Goal: Task Accomplishment & Management: Use online tool/utility

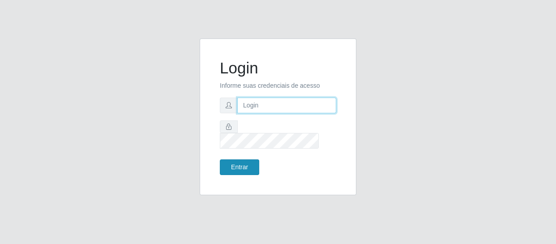
type input "[EMAIL_ADDRESS][DOMAIN_NAME]"
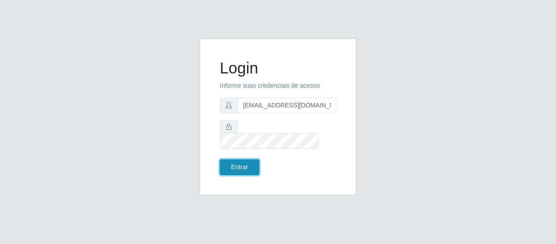
click at [249, 162] on button "Entrar" at bounding box center [239, 167] width 39 height 16
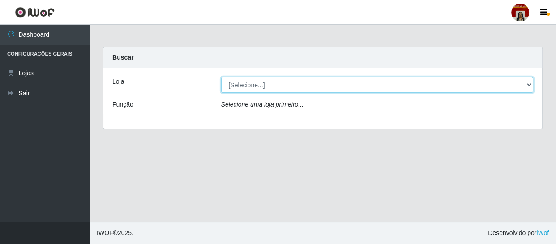
click at [531, 85] on select "[Selecione...] Mar Vermelho - Loja 04" at bounding box center [377, 85] width 313 height 16
select select "251"
click at [221, 77] on select "[Selecione...] Mar Vermelho - Loja 04" at bounding box center [377, 85] width 313 height 16
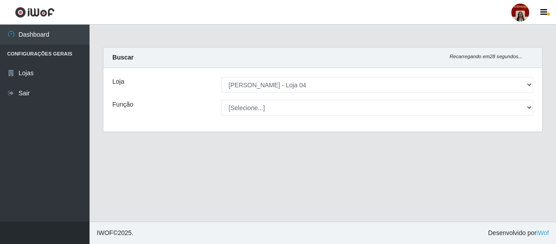
click at [533, 103] on div "[Selecione...] ASG ASG + ASG ++ Auxiliar de Depósito Auxiliar de Depósito + Aux…" at bounding box center [377, 108] width 326 height 16
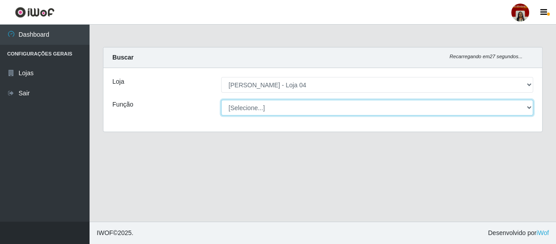
click at [528, 107] on select "[Selecione...] ASG ASG + ASG ++ Auxiliar de Depósito Auxiliar de Depósito + Aux…" at bounding box center [377, 108] width 313 height 16
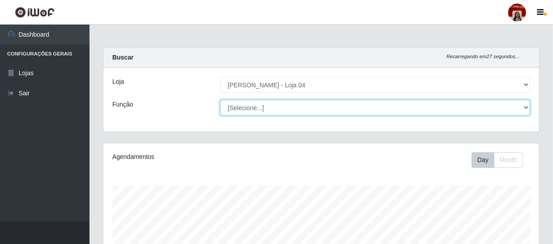
scroll to position [186, 436]
select select "112"
click at [220, 100] on select "[Selecione...] ASG ASG + ASG ++ Auxiliar de Depósito Auxiliar de Depósito + Aux…" at bounding box center [375, 108] width 310 height 16
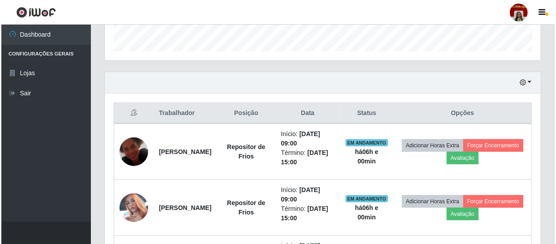
scroll to position [366, 0]
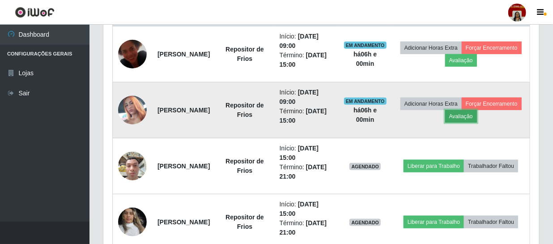
click at [477, 116] on button "Avaliação" at bounding box center [462, 116] width 32 height 13
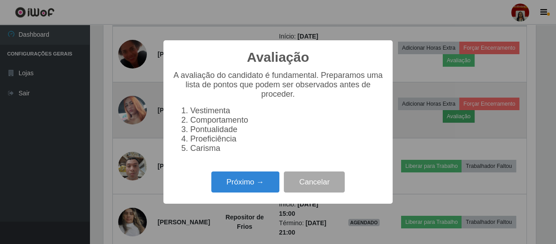
scroll to position [186, 432]
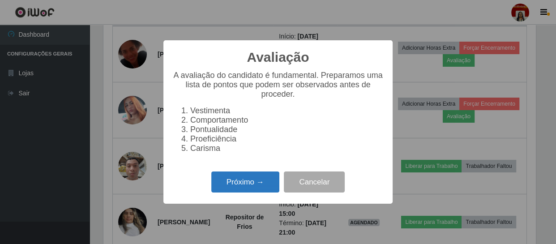
click at [228, 186] on button "Próximo →" at bounding box center [245, 181] width 68 height 21
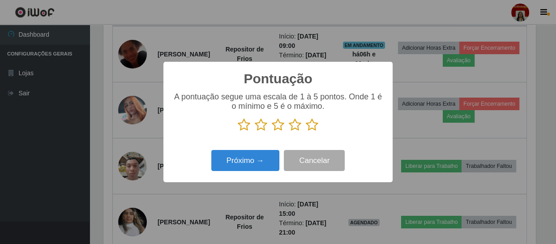
click at [312, 127] on icon at bounding box center [312, 124] width 13 height 13
click at [306, 132] on input "radio" at bounding box center [306, 132] width 0 height 0
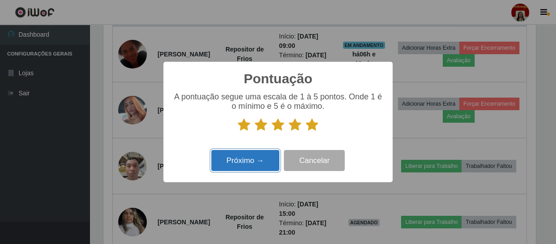
click at [260, 159] on button "Próximo →" at bounding box center [245, 160] width 68 height 21
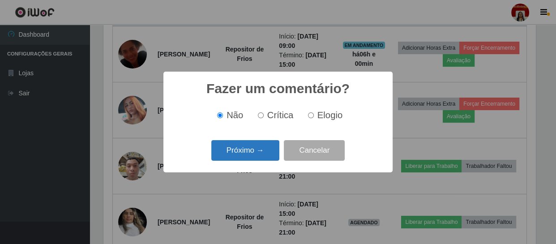
click at [254, 150] on button "Próximo →" at bounding box center [245, 150] width 68 height 21
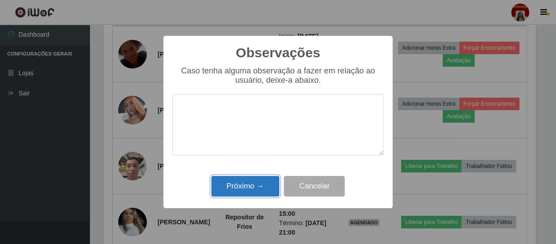
click at [249, 183] on button "Próximo →" at bounding box center [245, 186] width 68 height 21
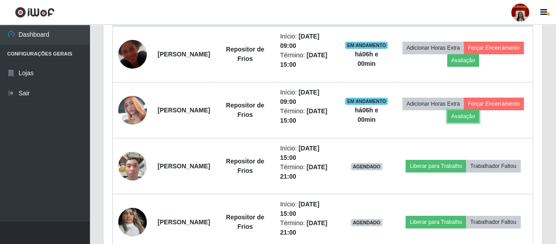
scroll to position [186, 436]
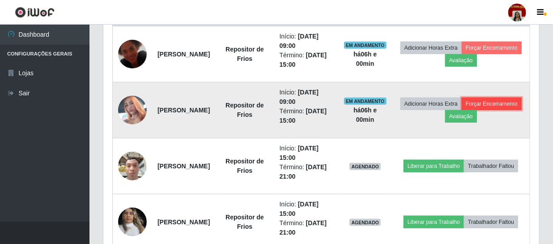
click at [462, 110] on button "Forçar Encerramento" at bounding box center [492, 104] width 60 height 13
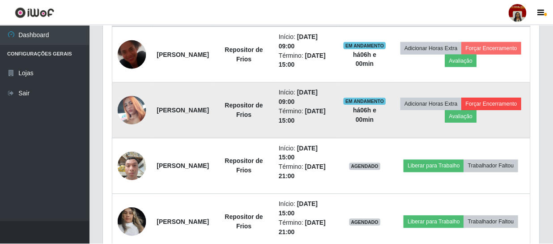
scroll to position [186, 432]
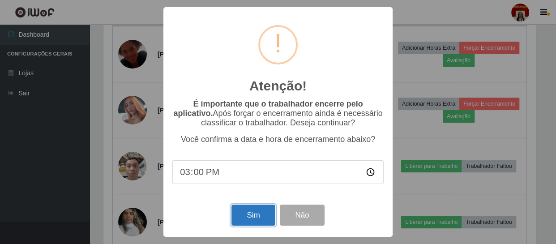
click at [251, 217] on button "Sim" at bounding box center [252, 215] width 43 height 21
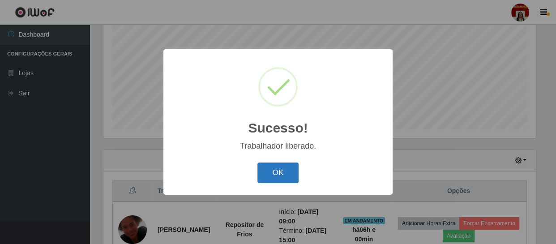
click at [270, 177] on button "OK" at bounding box center [278, 173] width 42 height 21
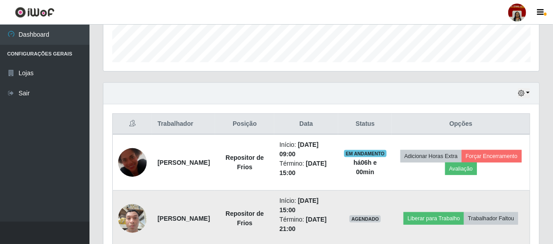
scroll to position [272, 0]
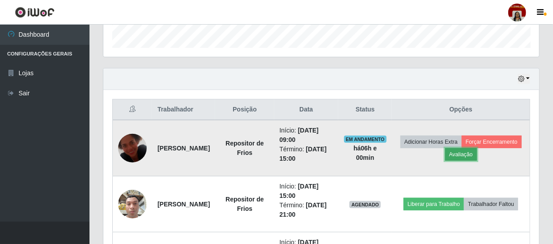
click at [477, 152] on button "Avaliação" at bounding box center [462, 154] width 32 height 13
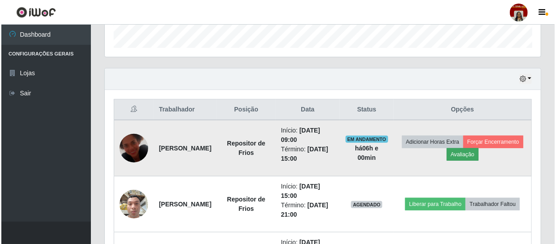
scroll to position [186, 432]
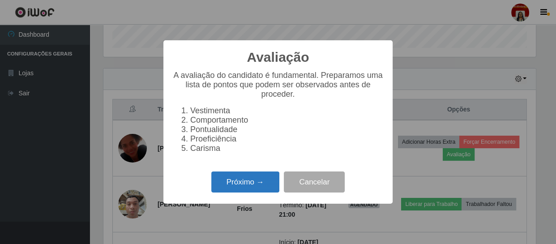
click at [259, 180] on button "Próximo →" at bounding box center [245, 181] width 68 height 21
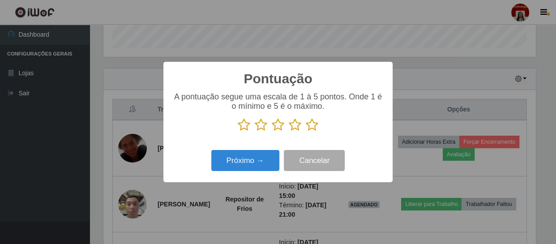
click at [309, 125] on icon at bounding box center [312, 124] width 13 height 13
click at [306, 132] on input "radio" at bounding box center [306, 132] width 0 height 0
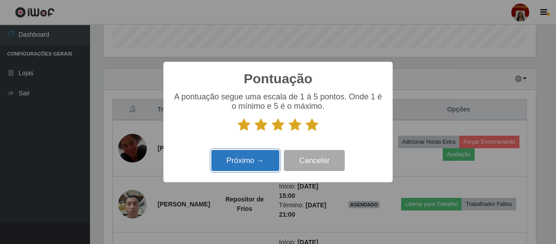
click at [253, 167] on button "Próximo →" at bounding box center [245, 160] width 68 height 21
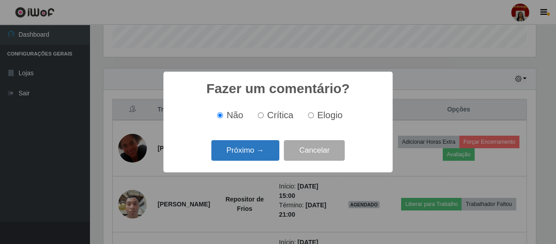
click at [251, 158] on button "Próximo →" at bounding box center [245, 150] width 68 height 21
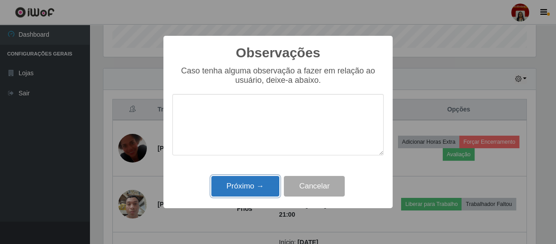
click at [252, 183] on button "Próximo →" at bounding box center [245, 186] width 68 height 21
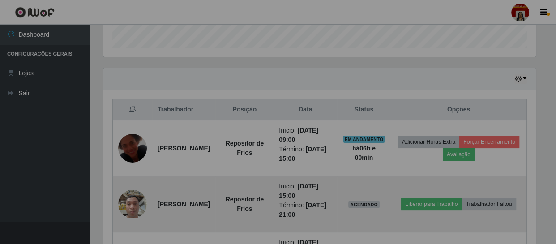
scroll to position [186, 436]
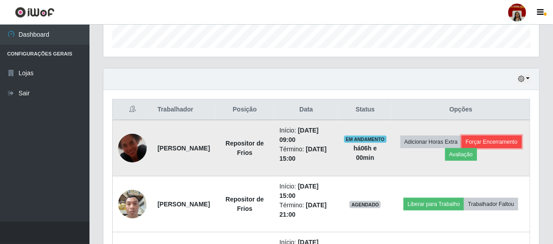
click at [462, 148] on button "Forçar Encerramento" at bounding box center [492, 142] width 60 height 13
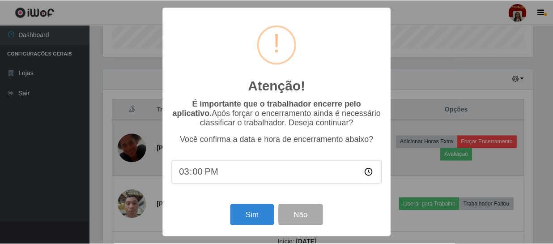
scroll to position [186, 432]
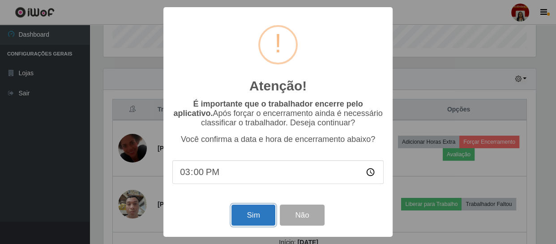
click at [242, 211] on button "Sim" at bounding box center [252, 215] width 43 height 21
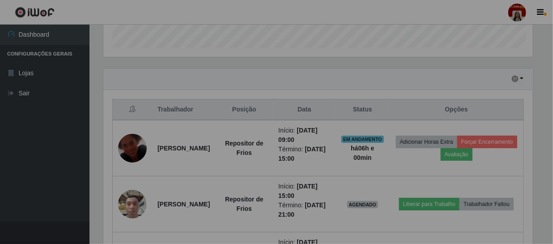
scroll to position [0, 0]
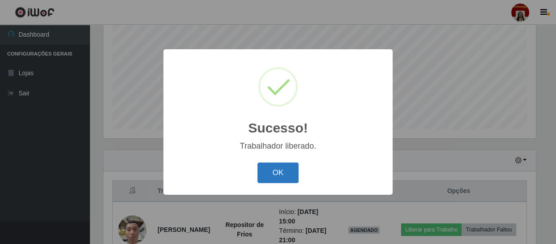
click at [279, 174] on button "OK" at bounding box center [278, 173] width 42 height 21
